Goal: Task Accomplishment & Management: Understand process/instructions

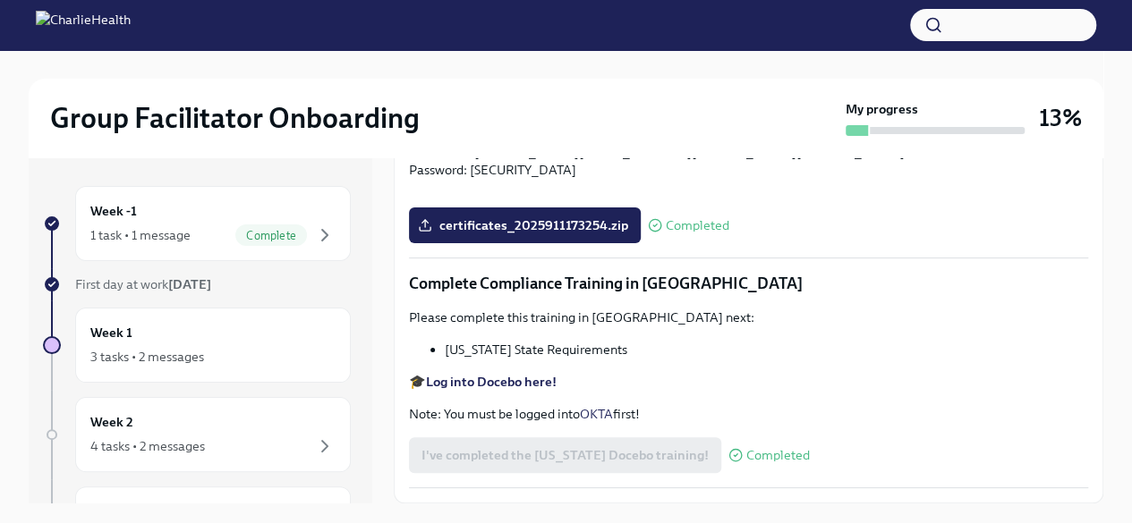
scroll to position [30, 0]
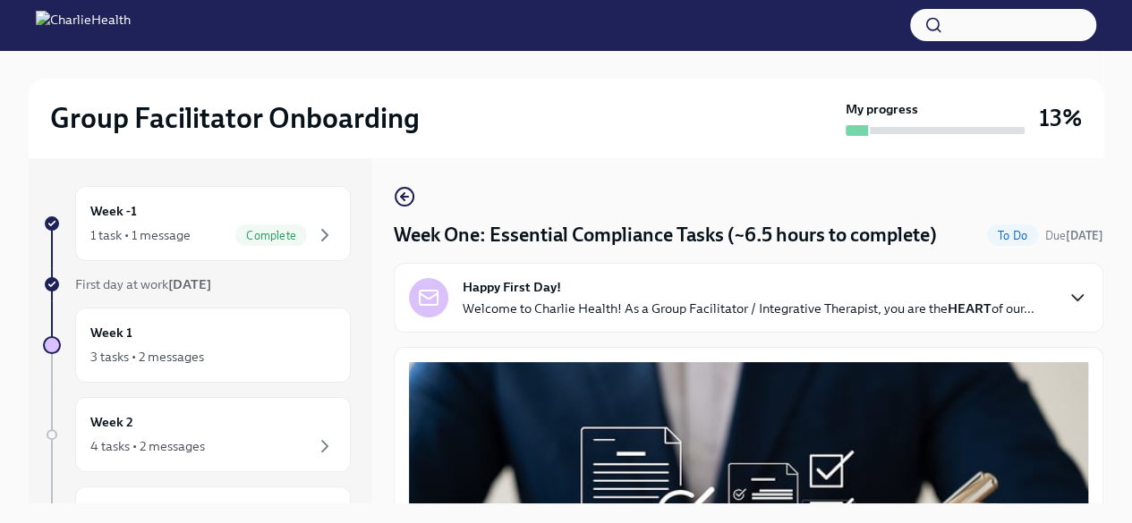
click at [1067, 300] on icon "button" at bounding box center [1077, 297] width 21 height 21
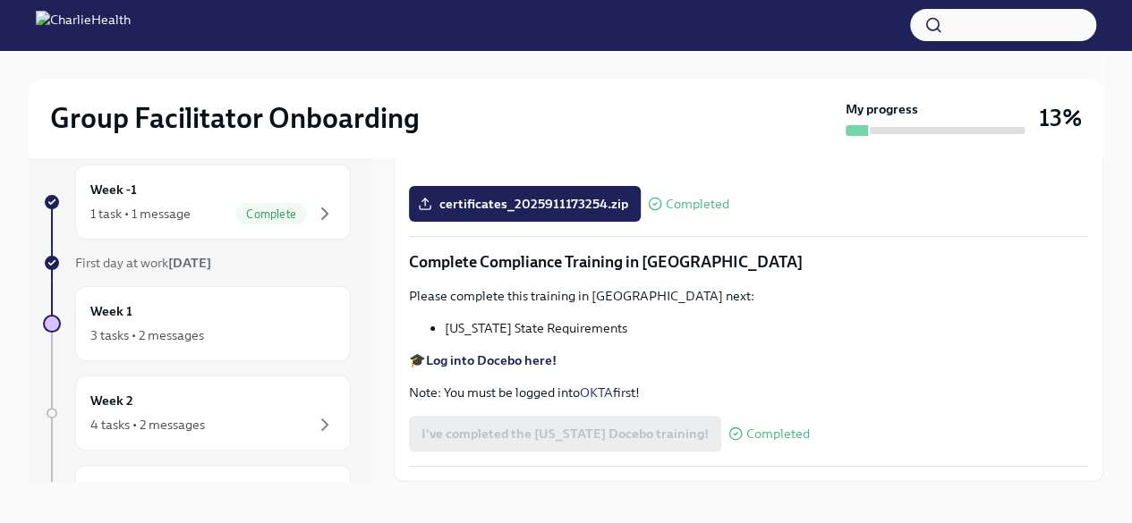
scroll to position [30, 0]
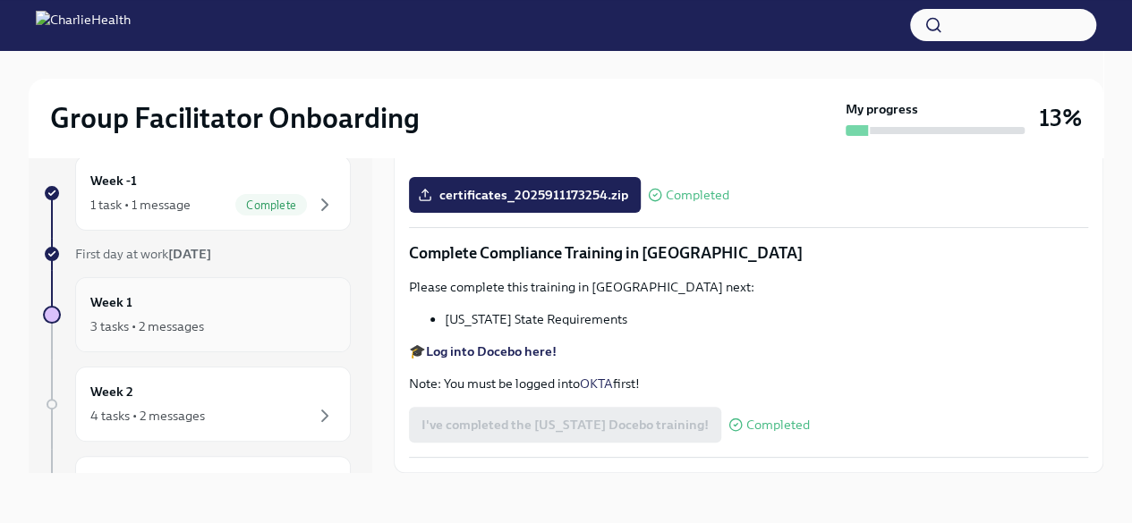
click at [225, 304] on div "Week 1 3 tasks • 2 messages" at bounding box center [212, 315] width 245 height 45
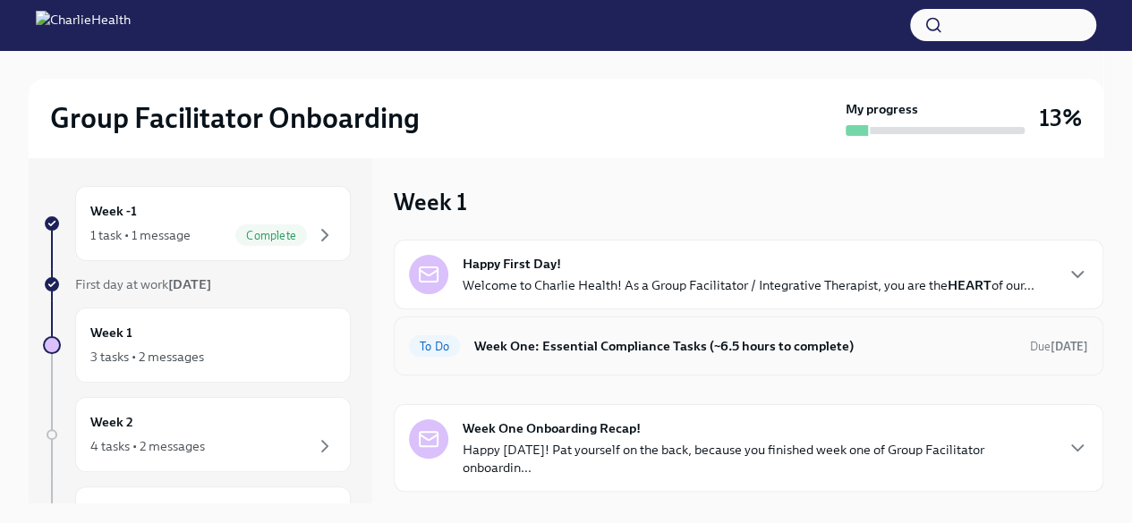
click at [975, 340] on h6 "Week One: Essential Compliance Tasks (~6.5 hours to complete)" at bounding box center [744, 346] width 541 height 20
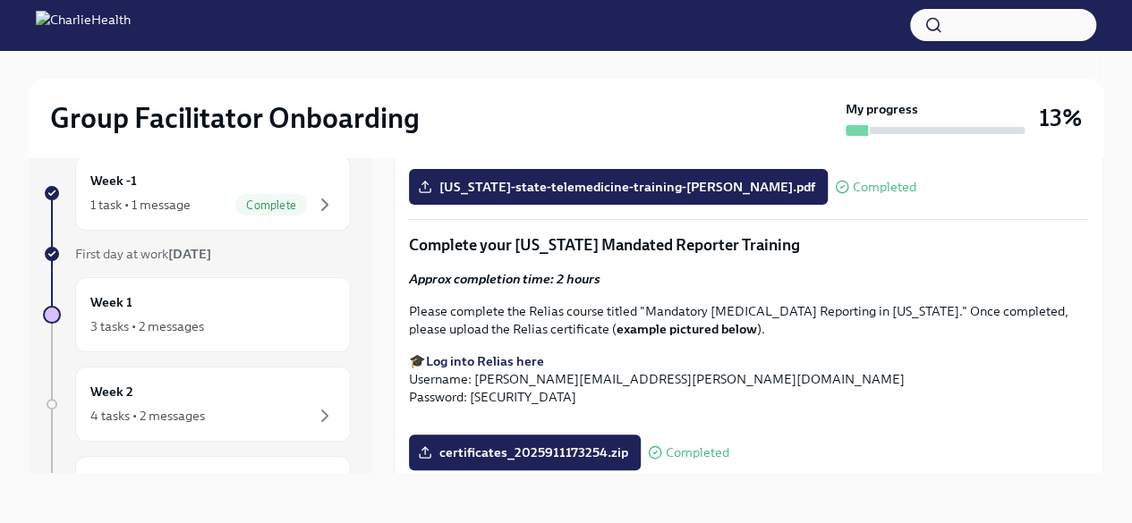
scroll to position [2224, 0]
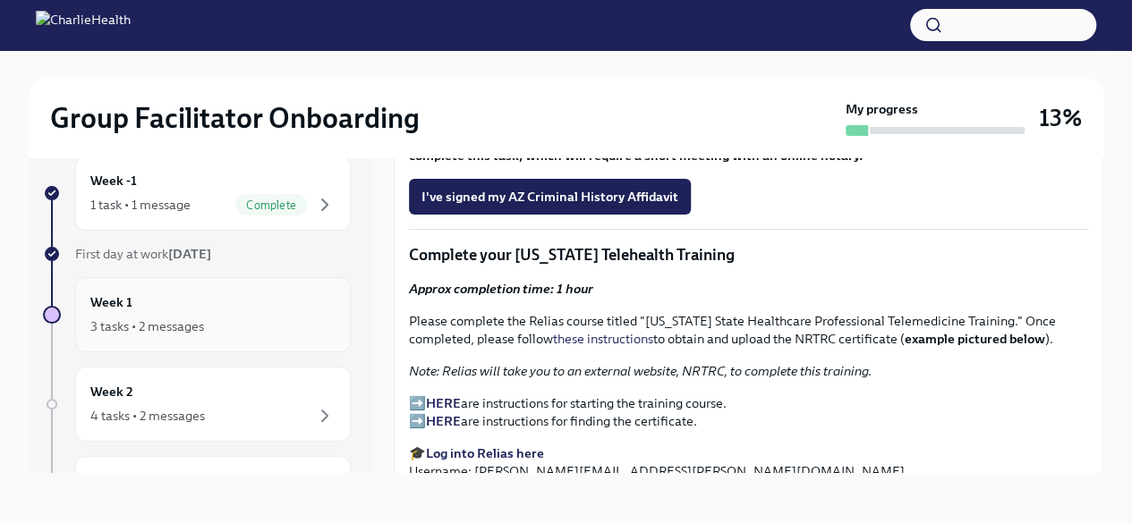
click at [198, 318] on div "3 tasks • 2 messages" at bounding box center [147, 327] width 114 height 18
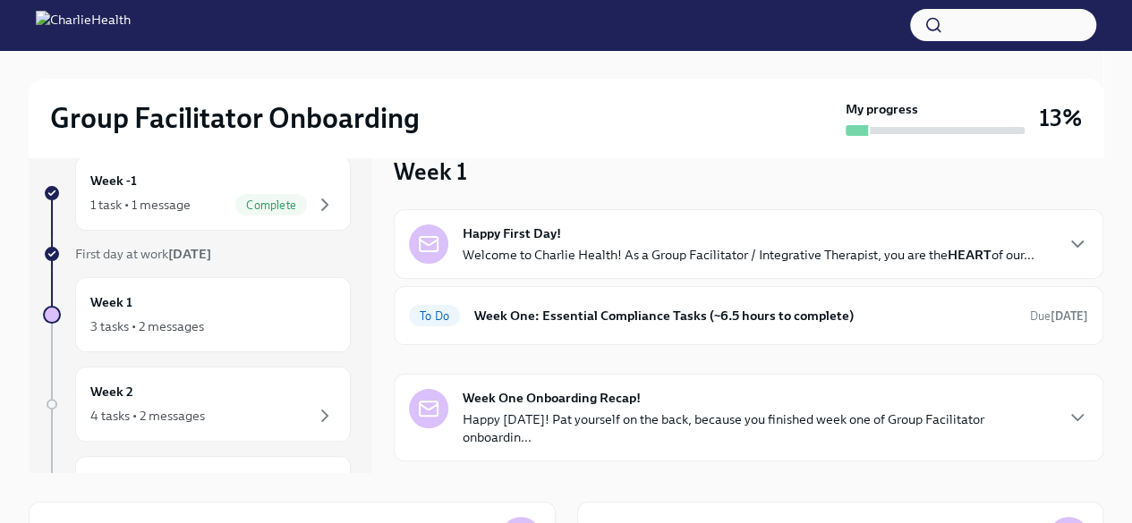
click at [584, 395] on strong "Week One Onboarding Recap!" at bounding box center [552, 398] width 178 height 18
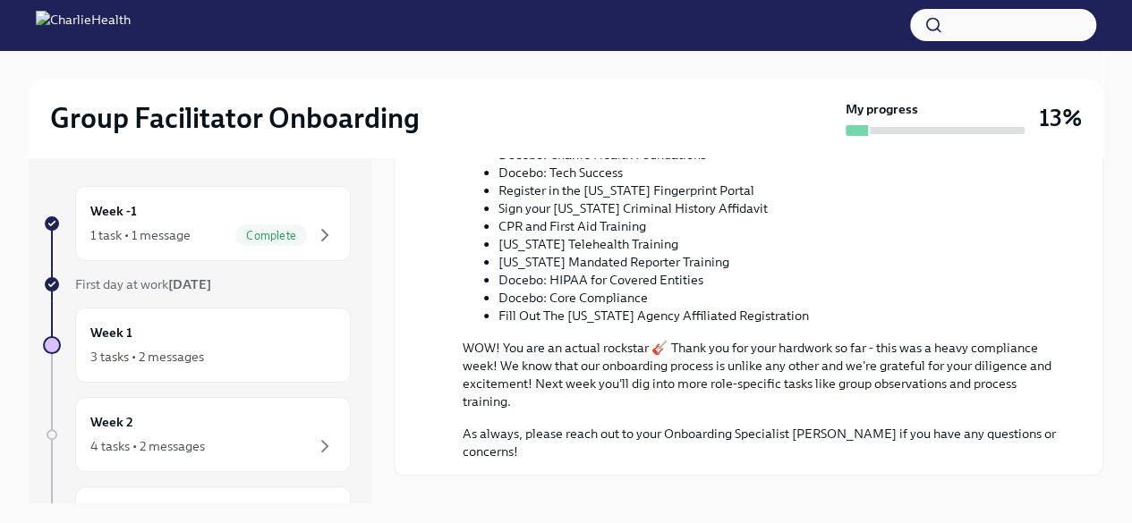
scroll to position [945, 0]
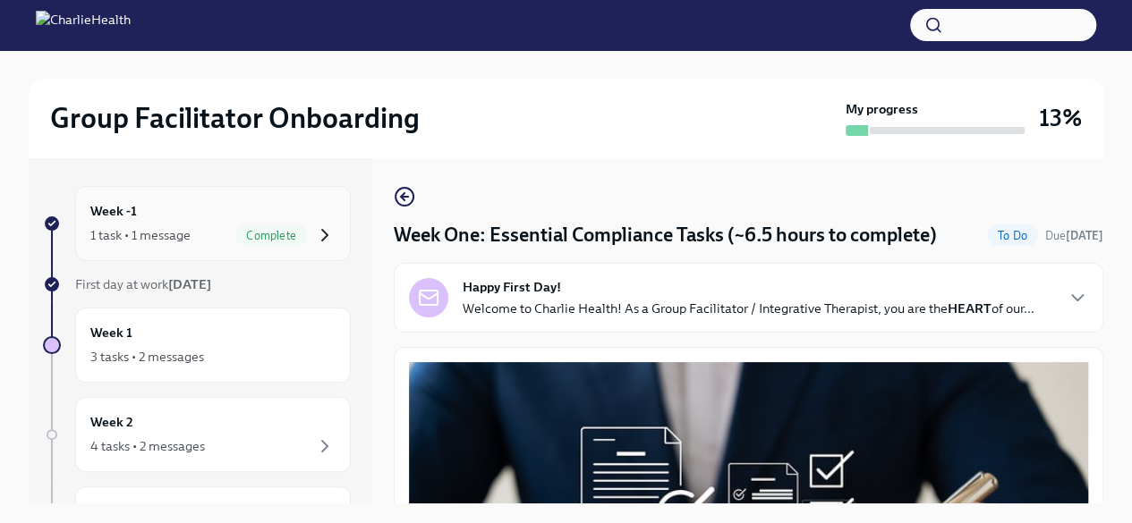
click at [317, 233] on icon "button" at bounding box center [324, 235] width 21 height 21
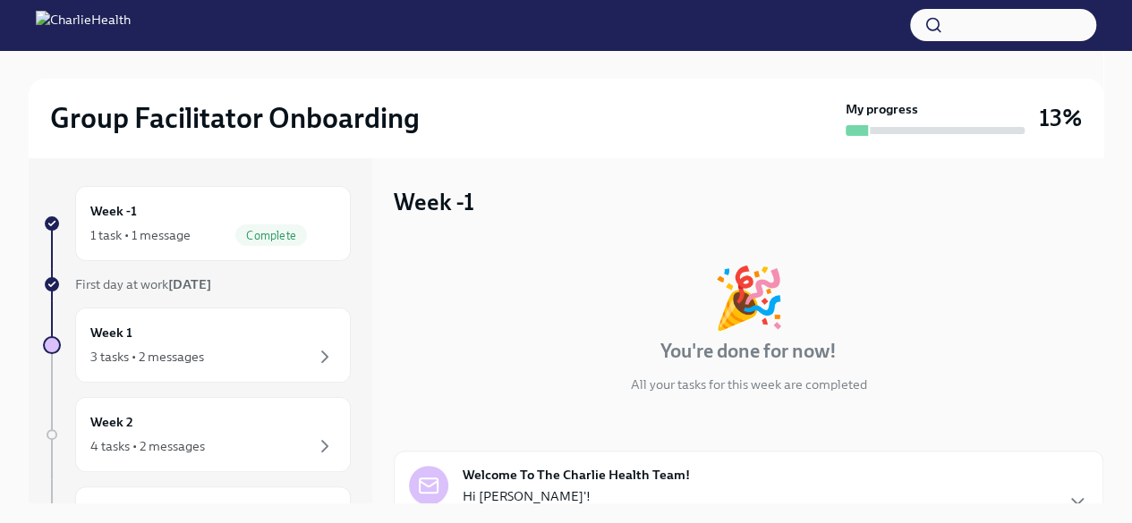
scroll to position [176, 0]
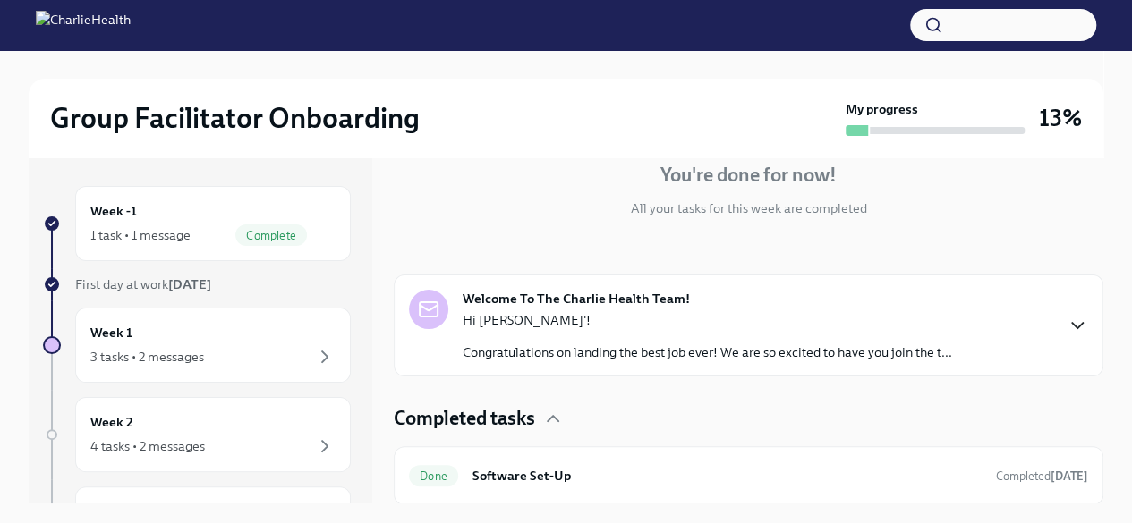
click at [1072, 323] on icon "button" at bounding box center [1077, 325] width 11 height 5
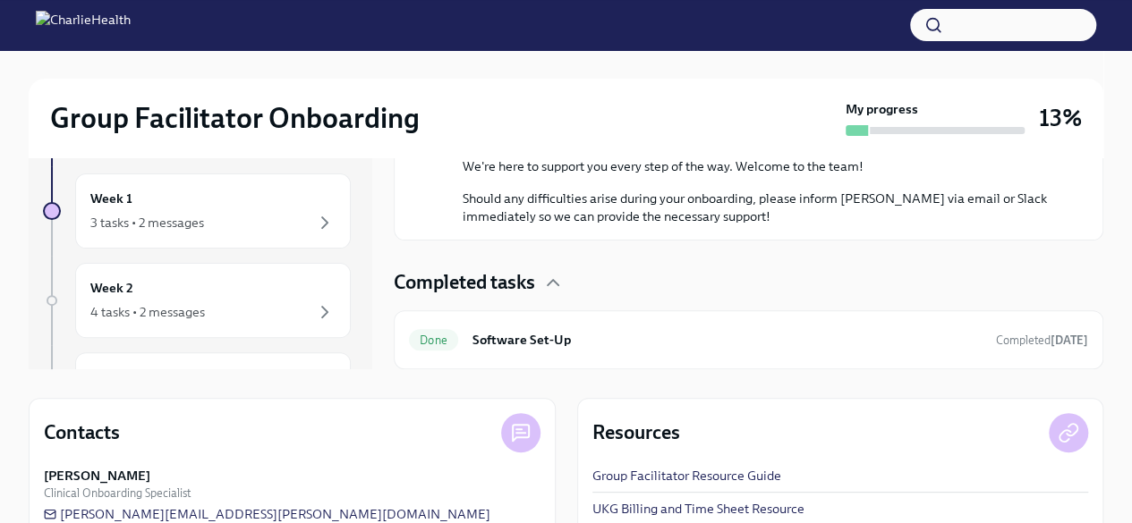
scroll to position [0, 0]
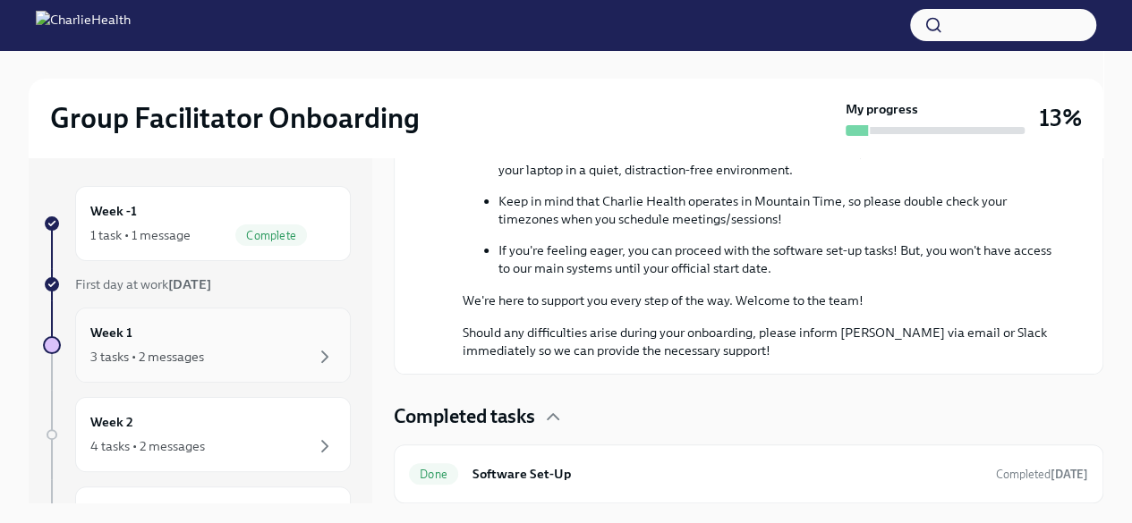
click at [263, 346] on div "3 tasks • 2 messages" at bounding box center [212, 356] width 245 height 21
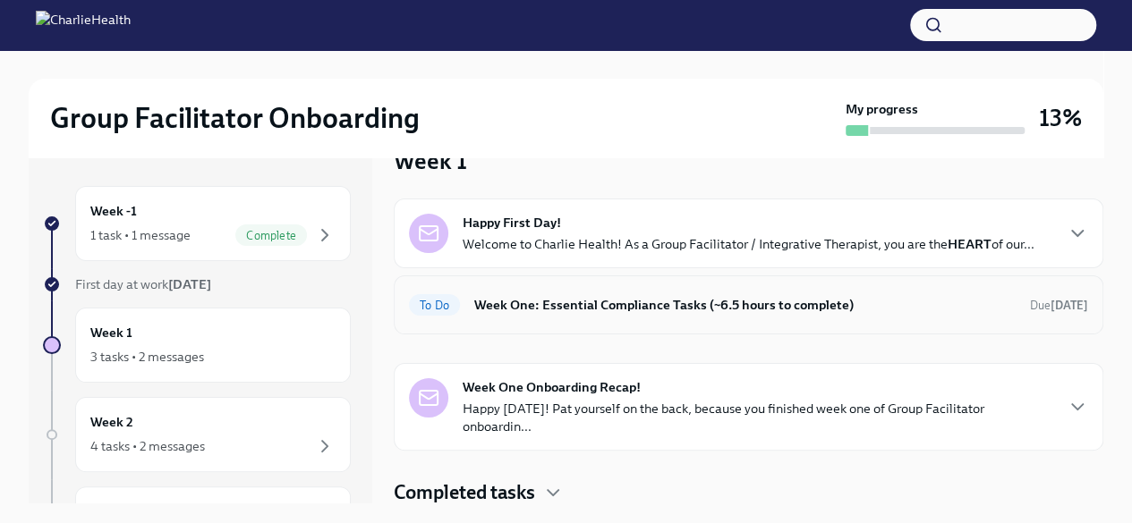
click at [431, 304] on span "To Do" at bounding box center [434, 305] width 51 height 13
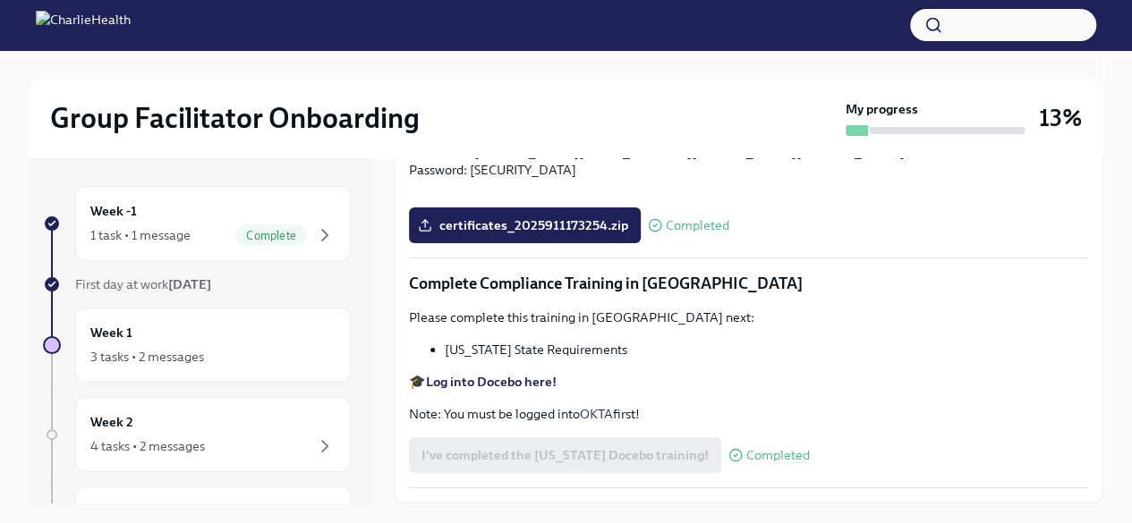
scroll to position [30, 0]
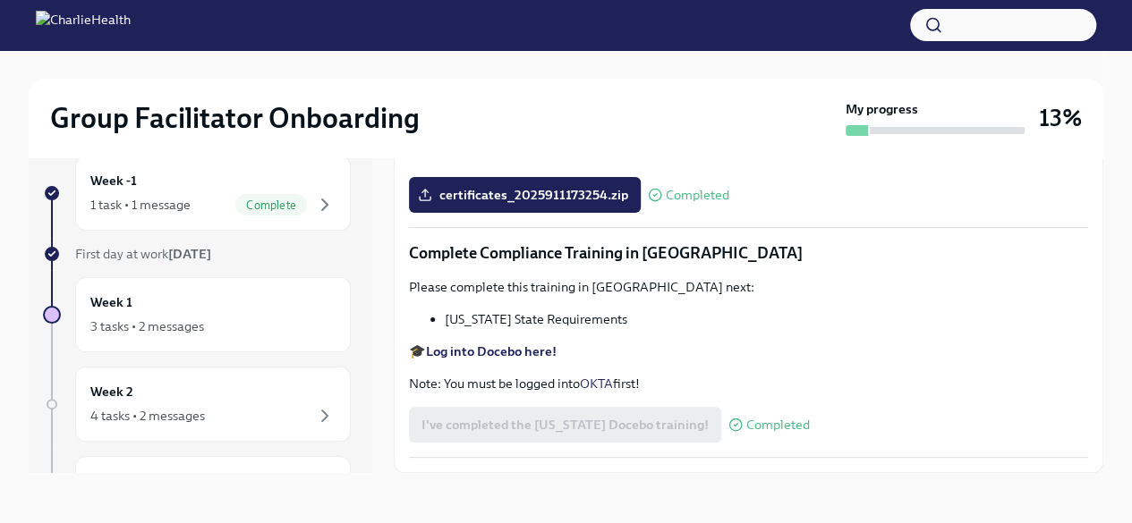
click at [506, 422] on div "I've completed the Louisiana Docebo training! Completed" at bounding box center [609, 425] width 401 height 36
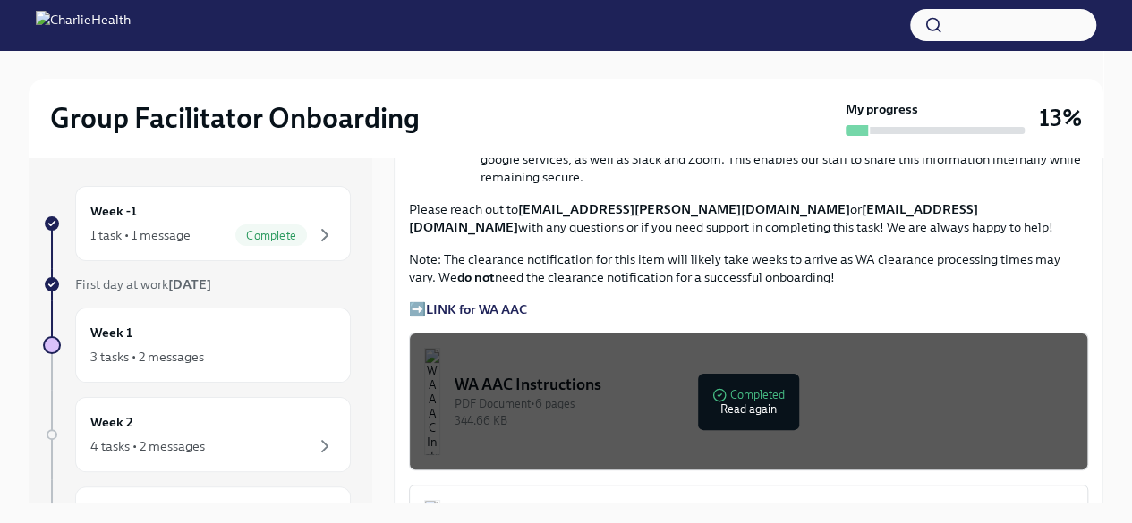
scroll to position [1342, 0]
